Goal: Task Accomplishment & Management: Use online tool/utility

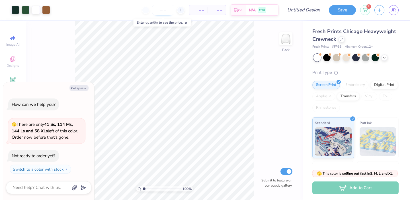
click at [163, 7] on input "number" at bounding box center [163, 10] width 22 height 10
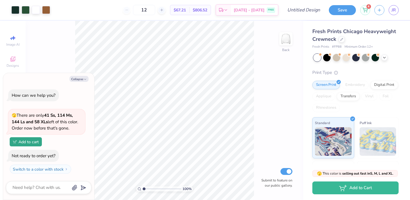
drag, startPoint x: 157, startPoint y: 12, endPoint x: 137, endPoint y: 7, distance: 20.4
click at [137, 7] on div "12" at bounding box center [144, 10] width 43 height 10
type input "12"
click at [342, 38] on icon at bounding box center [341, 38] width 3 height 3
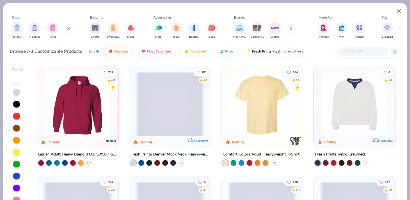
click at [272, 107] on img at bounding box center [262, 104] width 70 height 64
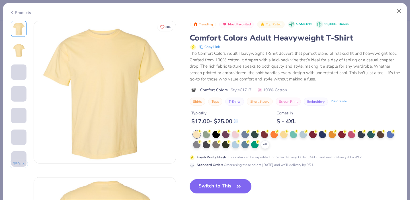
click at [233, 186] on button "Switch to This" at bounding box center [221, 186] width 62 height 14
click at [229, 182] on button "Switch to This" at bounding box center [221, 186] width 62 height 14
click at [230, 184] on button "Switch to This" at bounding box center [221, 186] width 62 height 14
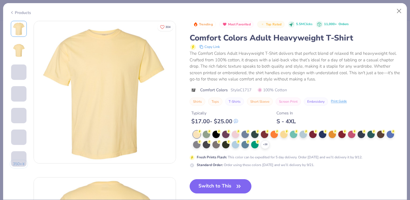
click at [213, 184] on button "Switch to This" at bounding box center [221, 186] width 62 height 14
type textarea "x"
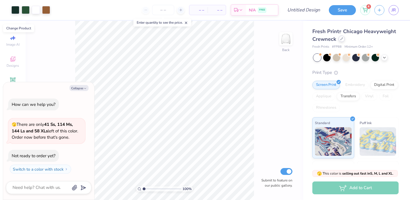
click at [341, 38] on icon at bounding box center [341, 38] width 3 height 3
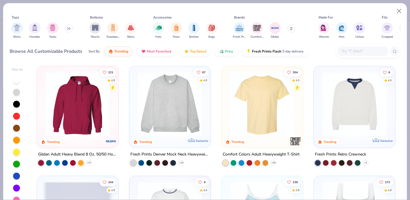
click at [280, 109] on img at bounding box center [262, 104] width 70 height 64
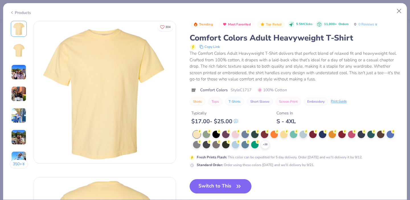
click at [231, 188] on button "Switch to This" at bounding box center [221, 186] width 62 height 14
click at [231, 187] on button "Switch to This" at bounding box center [221, 186] width 62 height 14
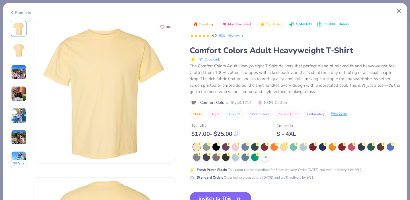
scroll to position [31, 0]
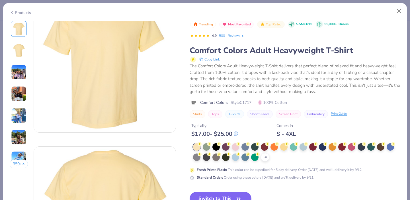
click at [240, 195] on icon "button" at bounding box center [239, 198] width 8 height 8
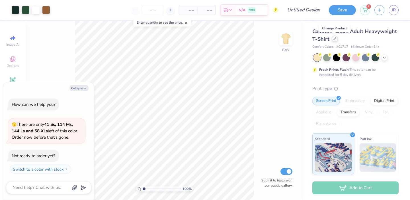
click at [335, 39] on icon at bounding box center [334, 38] width 3 height 3
type textarea "x"
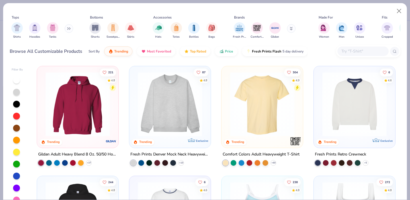
click at [352, 50] on input "text" at bounding box center [363, 51] width 44 height 7
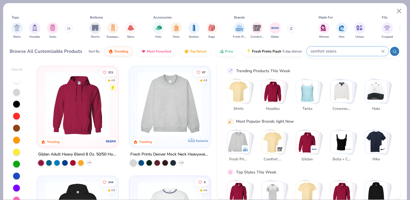
type input "comfort colors"
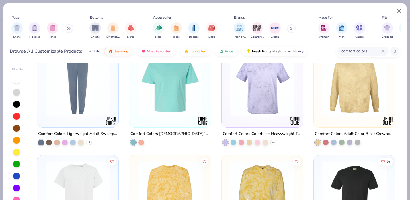
scroll to position [303, 0]
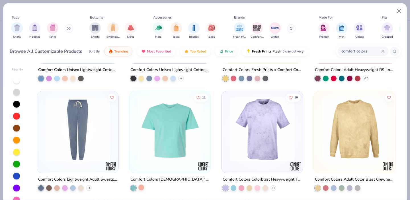
click at [141, 186] on div at bounding box center [141, 187] width 6 height 6
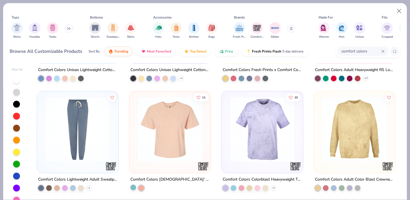
click at [133, 187] on div at bounding box center [133, 187] width 6 height 6
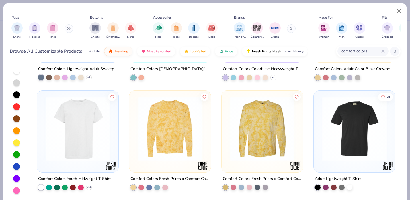
scroll to position [300, 0]
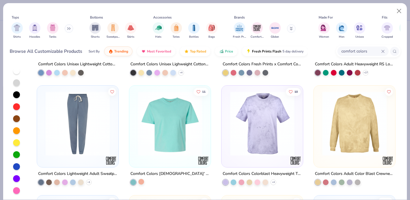
click at [142, 179] on div at bounding box center [141, 182] width 6 height 6
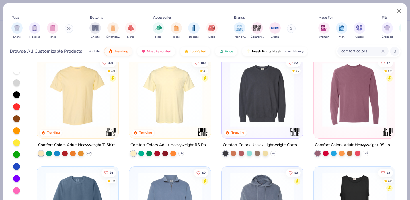
scroll to position [0, 0]
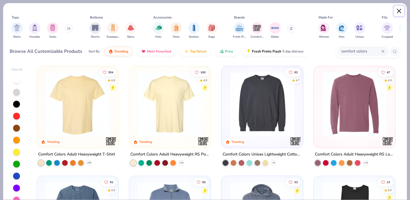
click at [397, 10] on button "Close" at bounding box center [399, 11] width 11 height 11
type textarea "x"
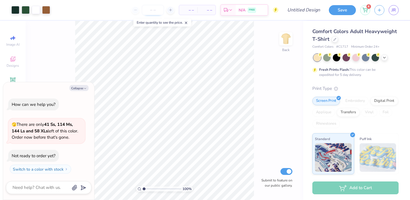
click at [158, 11] on input "number" at bounding box center [153, 10] width 22 height 10
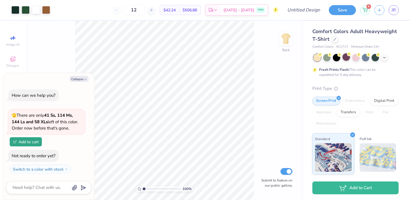
type input "12"
click at [345, 57] on div at bounding box center [345, 56] width 7 height 7
click at [366, 57] on div at bounding box center [365, 56] width 7 height 7
click at [13, 59] on icon at bounding box center [12, 59] width 7 height 7
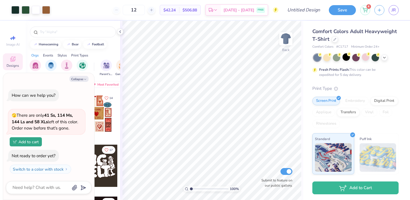
click at [81, 75] on div "Collapse How can we help you? 🫣 There are only 41 Ss, 114 Ms, 144 Ls and 58 XLs…" at bounding box center [48, 136] width 91 height 127
click at [81, 77] on button "Collapse" at bounding box center [78, 79] width 19 height 6
type textarea "x"
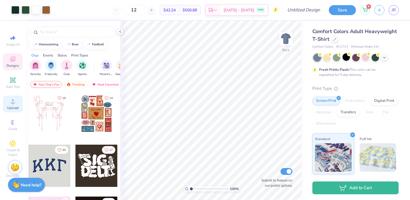
click at [13, 106] on span "Upload" at bounding box center [12, 107] width 11 height 5
click at [19, 149] on span "Clipart & logos" at bounding box center [13, 151] width 20 height 9
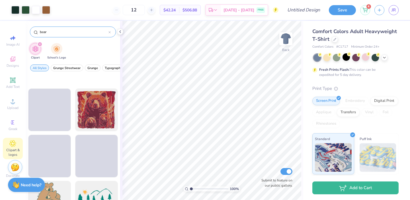
scroll to position [1933, 0]
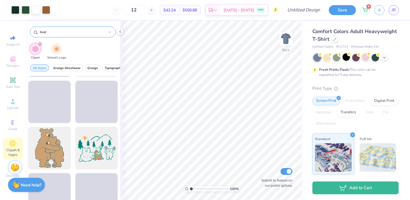
click at [54, 30] on input "bear" at bounding box center [73, 32] width 69 height 6
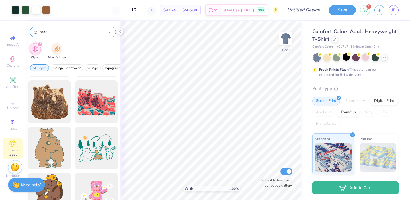
drag, startPoint x: 54, startPoint y: 30, endPoint x: 33, endPoint y: 30, distance: 20.8
click at [33, 30] on div "bear" at bounding box center [73, 31] width 86 height 11
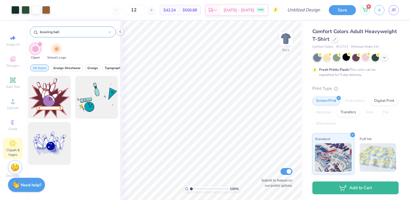
type input "bowling ball"
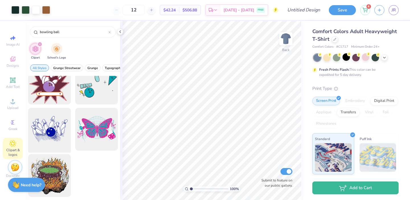
scroll to position [0, 0]
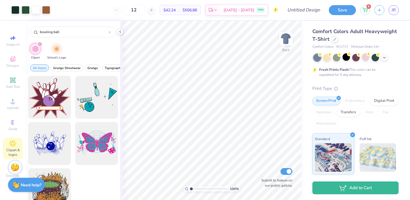
click at [39, 43] on div "filter for Clipart" at bounding box center [39, 44] width 5 height 5
click at [13, 42] on span "Image AI" at bounding box center [12, 44] width 13 height 5
select select "4"
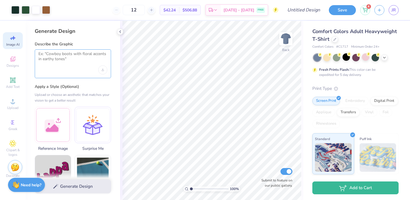
click at [65, 63] on textarea at bounding box center [72, 58] width 69 height 14
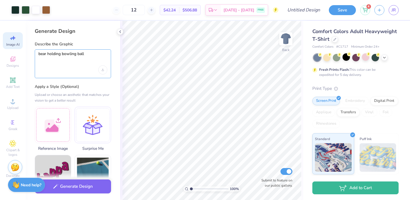
type textarea "bear holding bowling ball"
click at [96, 70] on div "bear holding bowling ball" at bounding box center [73, 63] width 76 height 29
click at [102, 69] on icon "Upload image" at bounding box center [103, 70] width 2 height 2
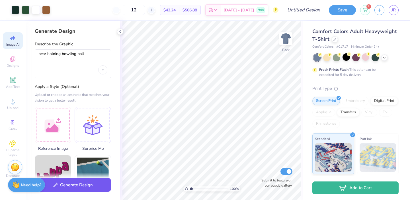
click at [90, 185] on button "Generate Design" at bounding box center [73, 185] width 76 height 14
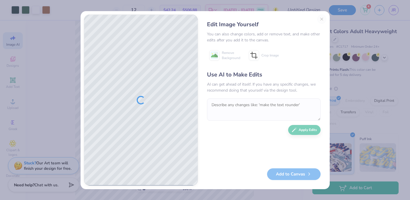
click at [323, 17] on div "Edit Image Yourself You can also change colors, add or remove text, and make ot…" at bounding box center [263, 100] width 125 height 171
